Goal: Navigation & Orientation: Understand site structure

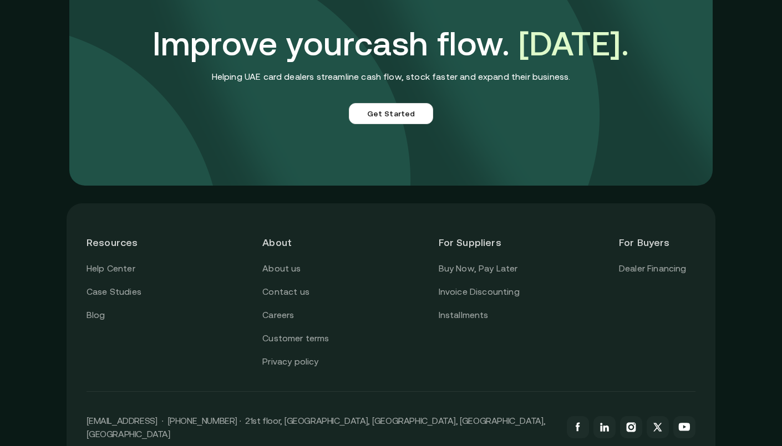
scroll to position [2732, 0]
